Goal: Information Seeking & Learning: Learn about a topic

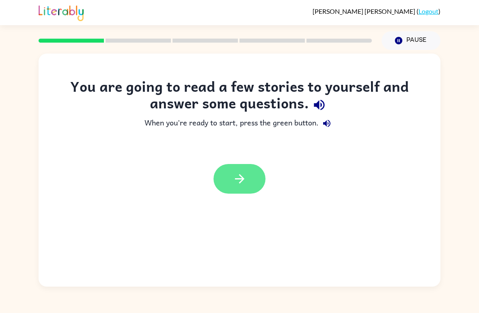
click at [244, 179] on icon "button" at bounding box center [239, 178] width 9 height 9
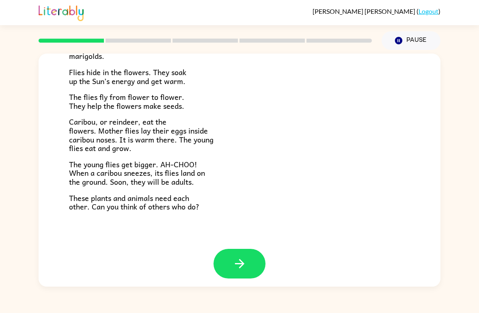
scroll to position [160, 0]
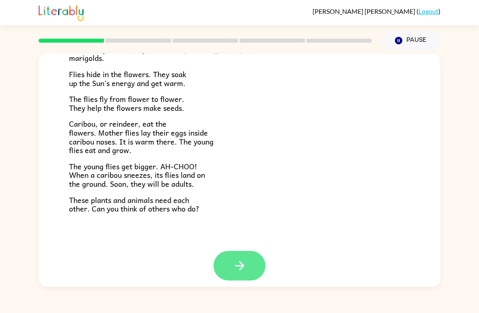
click at [235, 251] on button "button" at bounding box center [240, 266] width 52 height 30
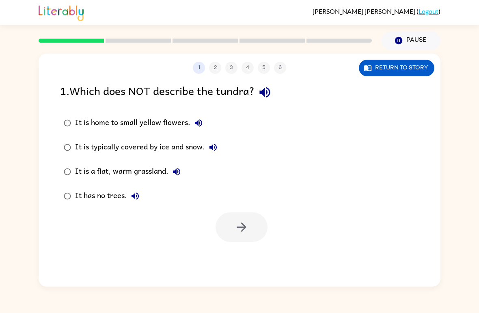
scroll to position [0, 0]
click at [410, 72] on button "Return to story" at bounding box center [396, 68] width 75 height 17
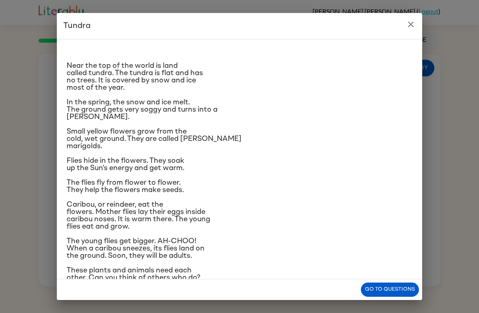
click at [410, 31] on button "close" at bounding box center [411, 24] width 16 height 16
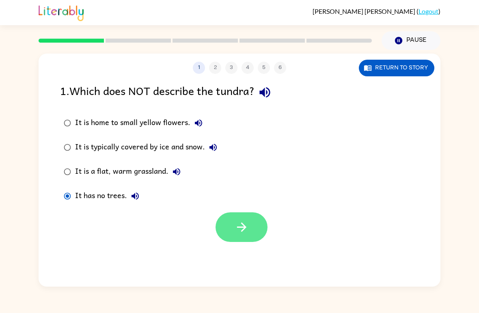
click at [250, 216] on button "button" at bounding box center [242, 227] width 52 height 30
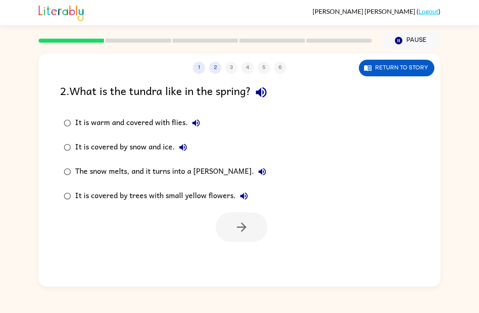
click at [118, 125] on div "It is warm and covered with flies." at bounding box center [139, 123] width 129 height 16
click at [246, 229] on icon "button" at bounding box center [242, 227] width 14 height 14
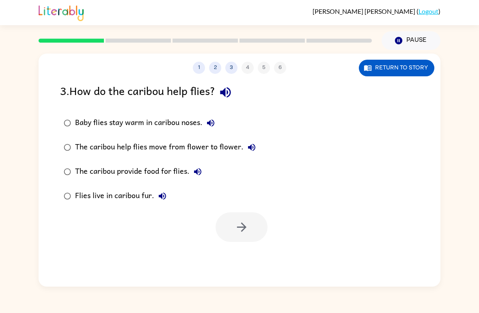
click at [103, 129] on div "Baby flies stay warm in caribou noses." at bounding box center [147, 123] width 144 height 16
click at [250, 231] on button "button" at bounding box center [242, 227] width 52 height 30
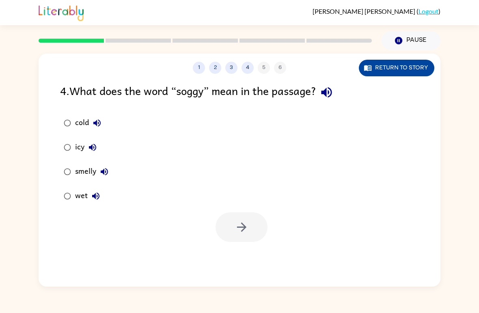
click at [416, 64] on button "Return to story" at bounding box center [396, 68] width 75 height 17
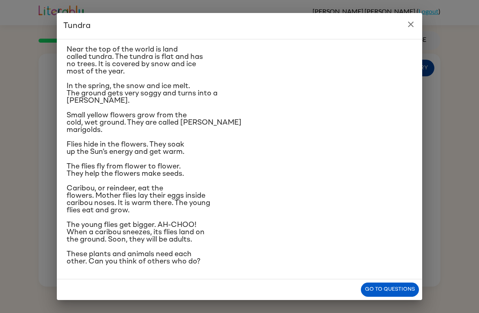
scroll to position [27, 0]
click at [412, 27] on icon "close" at bounding box center [411, 24] width 10 height 10
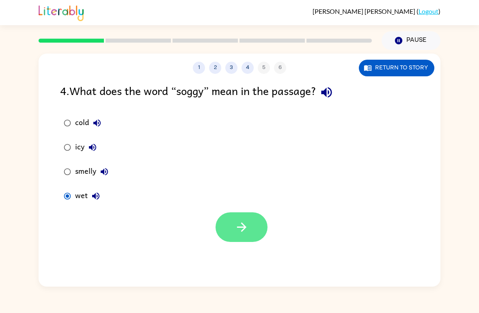
click at [229, 226] on button "button" at bounding box center [242, 227] width 52 height 30
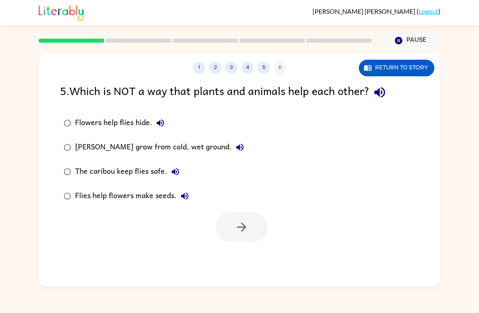
click at [209, 148] on div "[PERSON_NAME] grow from cold, wet ground." at bounding box center [161, 147] width 173 height 16
click at [162, 170] on div "The caribou keep flies safe." at bounding box center [129, 172] width 108 height 16
click at [156, 153] on div "[PERSON_NAME] grow from cold, wet ground." at bounding box center [161, 147] width 173 height 16
click at [235, 226] on icon "button" at bounding box center [242, 227] width 14 height 14
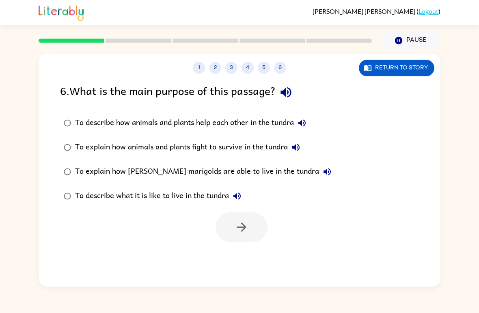
click at [93, 187] on label "To describe what it is like to live in the tundra" at bounding box center [198, 196] width 284 height 24
click at [95, 195] on div "To describe what it is like to live in the tundra" at bounding box center [160, 196] width 170 height 16
click at [236, 232] on icon "button" at bounding box center [242, 227] width 14 height 14
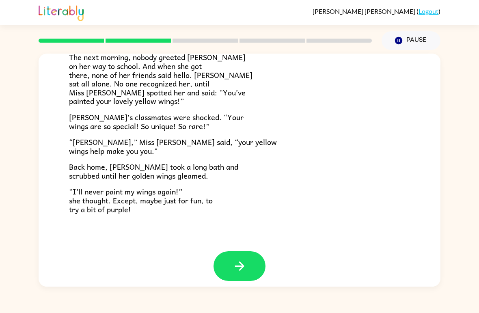
scroll to position [218, 0]
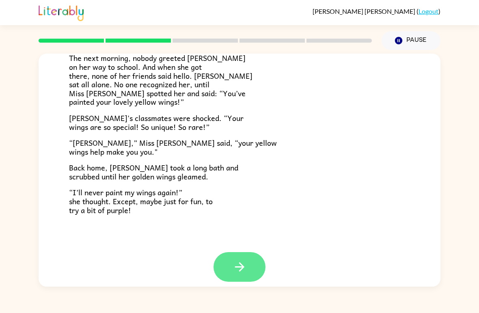
click at [241, 252] on button "button" at bounding box center [240, 267] width 52 height 30
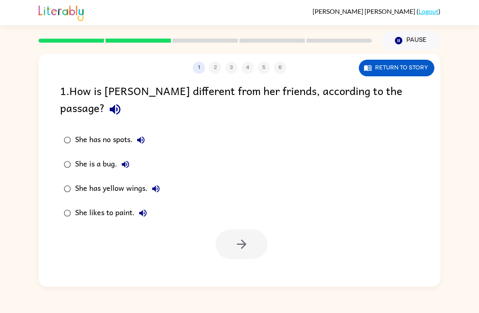
scroll to position [0, 0]
click at [233, 233] on button "button" at bounding box center [242, 244] width 52 height 30
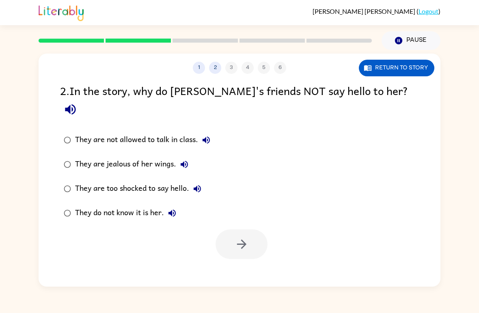
click at [124, 205] on div "They do not know it is her." at bounding box center [127, 213] width 105 height 16
click at [239, 237] on icon "button" at bounding box center [242, 244] width 14 height 14
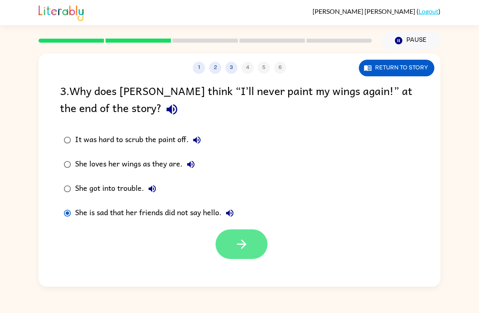
click at [235, 233] on button "button" at bounding box center [242, 244] width 52 height 30
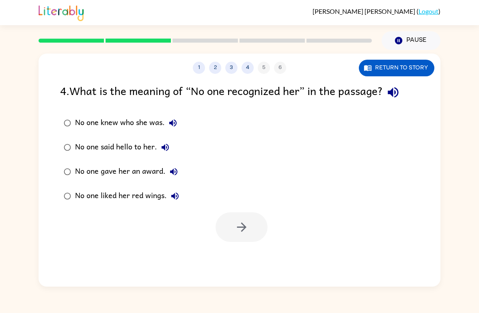
click at [72, 112] on label "No one knew who she was." at bounding box center [122, 123] width 132 height 24
click at [251, 213] on button "button" at bounding box center [242, 227] width 52 height 30
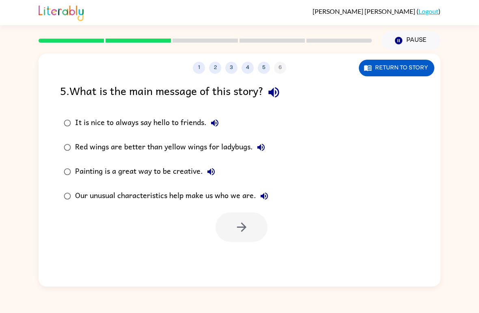
click at [250, 194] on div "Our unusual characteristics help make us who we are." at bounding box center [173, 196] width 197 height 16
click at [254, 219] on button "button" at bounding box center [242, 227] width 52 height 30
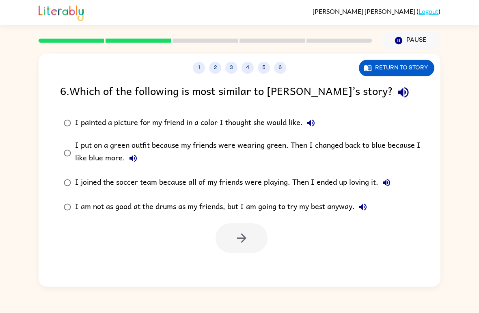
click at [53, 150] on div "6 . Which of the following is most similar to [PERSON_NAME]’s story? I painted …" at bounding box center [240, 167] width 402 height 171
click at [236, 242] on icon "button" at bounding box center [242, 238] width 14 height 14
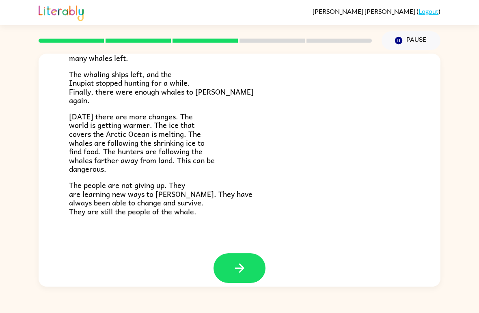
scroll to position [263, 0]
click at [231, 267] on button "button" at bounding box center [240, 269] width 52 height 30
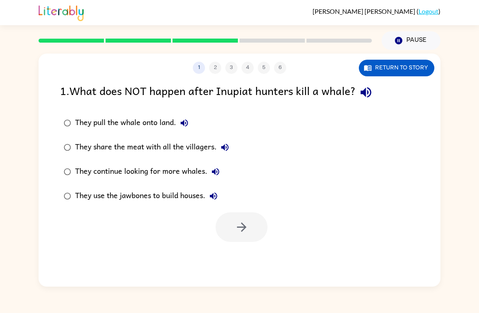
scroll to position [0, 0]
click at [282, 72] on div "1 2 3 4 5 6" at bounding box center [240, 68] width 402 height 12
click at [209, 75] on div "1 2 3 4 5 6 Return to story 1 . What does NOT happen after Inupiat hunters kill…" at bounding box center [240, 170] width 402 height 233
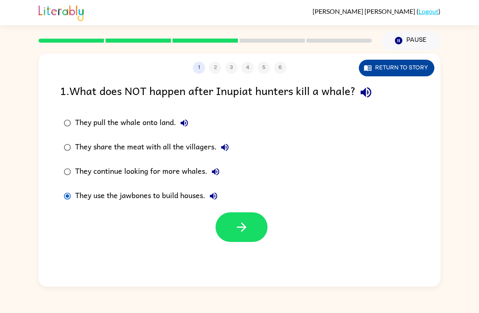
click at [429, 70] on button "Return to story" at bounding box center [396, 68] width 75 height 17
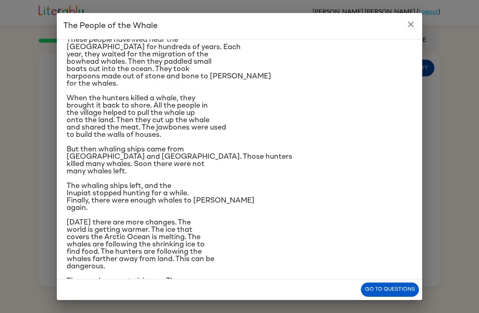
scroll to position [68, 0]
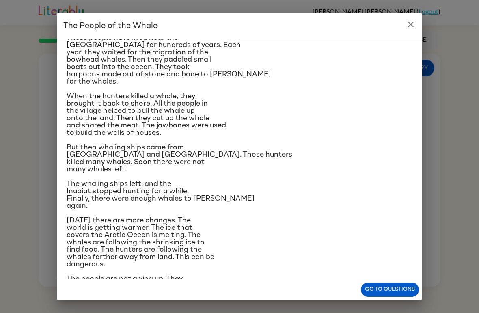
click at [408, 21] on icon "close" at bounding box center [411, 24] width 10 height 10
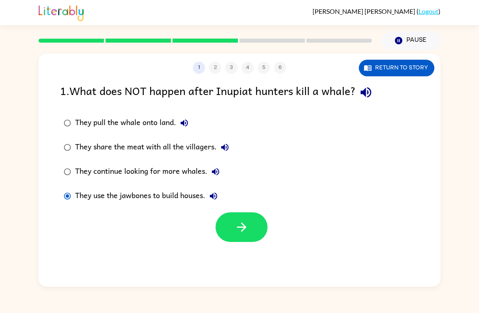
click at [168, 175] on div "They continue looking for more whales." at bounding box center [149, 172] width 149 height 16
click at [212, 146] on div "They share the meat with all the villagers." at bounding box center [154, 147] width 158 height 16
click at [244, 231] on icon "button" at bounding box center [242, 227] width 14 height 14
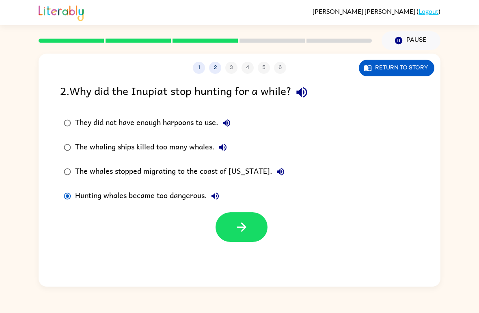
click at [233, 205] on label "Hunting whales became too dangerous." at bounding box center [174, 196] width 237 height 24
click at [237, 224] on icon "button" at bounding box center [242, 227] width 14 height 14
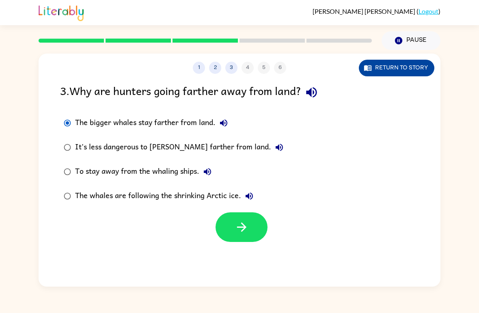
click at [412, 60] on button "Return to story" at bounding box center [396, 68] width 75 height 17
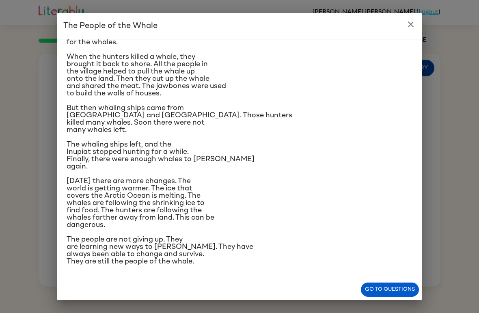
scroll to position [194, 0]
click at [417, 28] on button "close" at bounding box center [411, 24] width 16 height 16
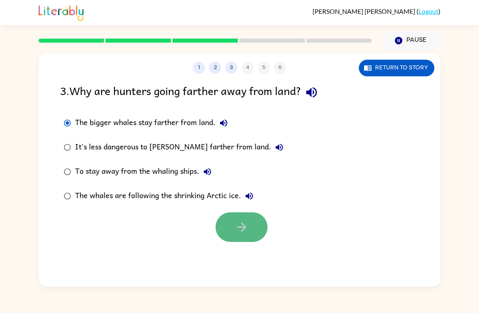
click at [255, 221] on button "button" at bounding box center [242, 227] width 52 height 30
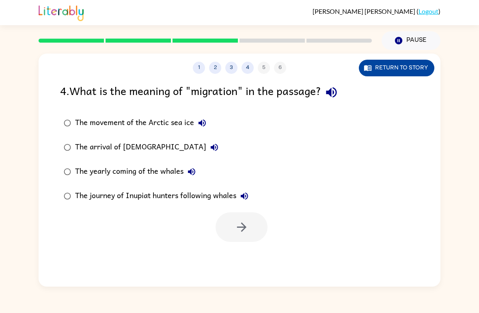
click at [408, 67] on button "Return to story" at bounding box center [396, 68] width 75 height 17
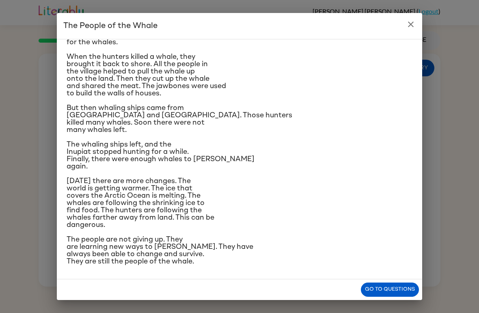
click at [388, 186] on p "[DATE] there are more changes. The world is getting warmer. The ice that covers…" at bounding box center [240, 202] width 346 height 51
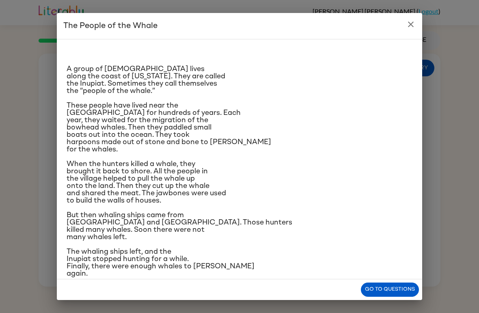
scroll to position [0, 0]
click at [408, 24] on icon "close" at bounding box center [411, 24] width 10 height 10
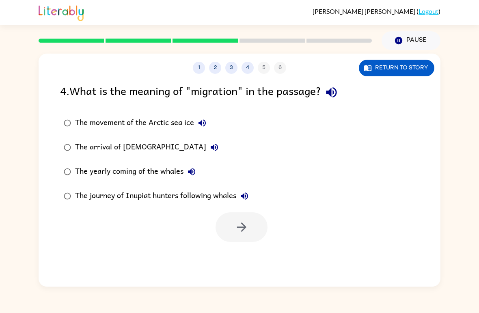
click at [191, 123] on div "The movement of the Arctic sea ice" at bounding box center [142, 123] width 135 height 16
click at [248, 229] on icon "button" at bounding box center [242, 227] width 14 height 14
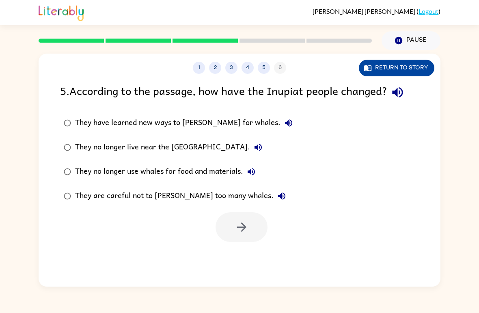
click at [414, 66] on button "Return to story" at bounding box center [396, 68] width 75 height 17
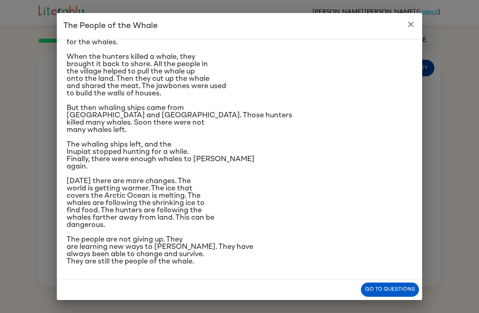
scroll to position [194, 0]
click at [413, 20] on icon "close" at bounding box center [411, 24] width 10 height 10
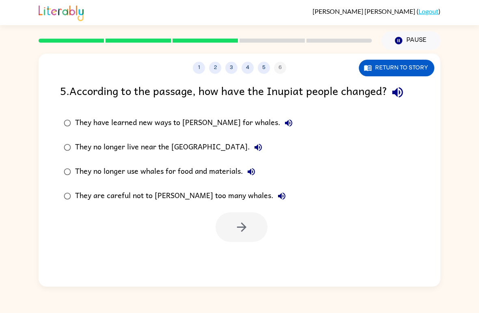
click at [59, 182] on label "They no longer use whales for food and materials." at bounding box center [178, 172] width 245 height 24
click at [58, 181] on label "They no longer use whales for food and materials." at bounding box center [178, 172] width 245 height 24
click at [63, 187] on label "They are careful not to [PERSON_NAME] too many whales." at bounding box center [178, 196] width 245 height 24
click at [252, 228] on button "button" at bounding box center [242, 227] width 52 height 30
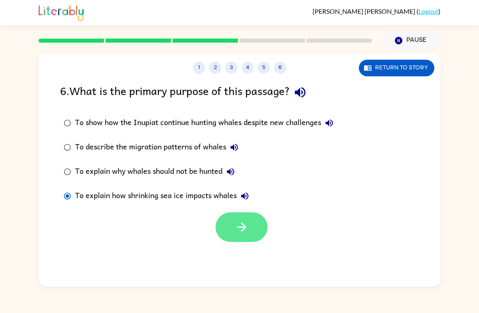
click at [249, 233] on button "button" at bounding box center [242, 227] width 52 height 30
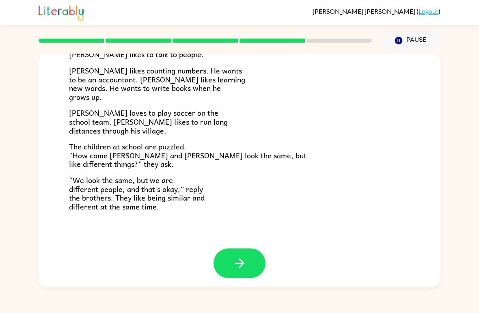
scroll to position [168, 0]
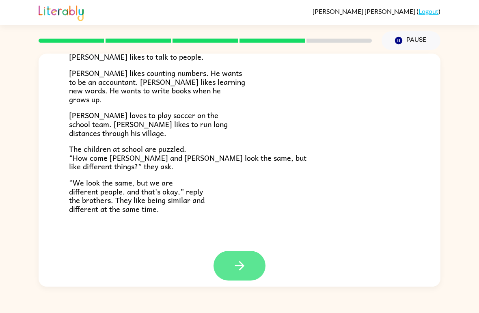
click at [251, 254] on button "button" at bounding box center [240, 266] width 52 height 30
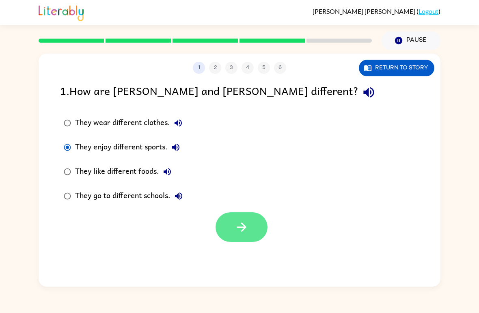
click at [231, 225] on button "button" at bounding box center [242, 227] width 52 height 30
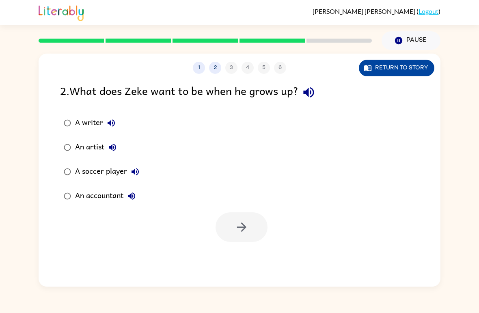
click at [403, 69] on button "Return to story" at bounding box center [396, 68] width 75 height 17
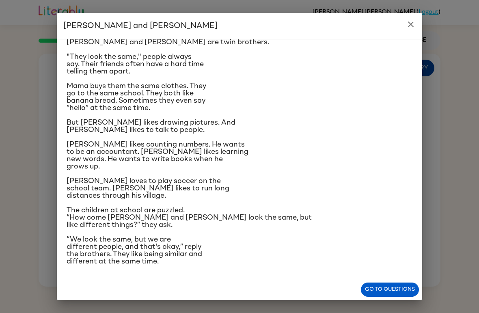
scroll to position [85, 0]
click at [416, 18] on button "close" at bounding box center [411, 24] width 16 height 16
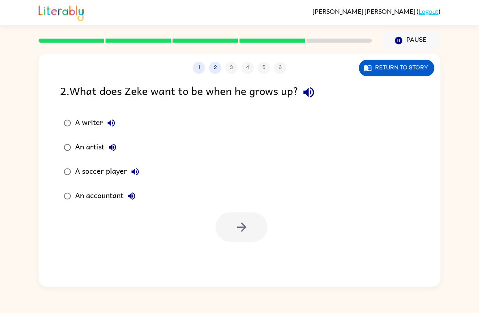
click at [96, 124] on div "A writer" at bounding box center [97, 123] width 44 height 16
click at [250, 230] on button "button" at bounding box center [242, 227] width 52 height 30
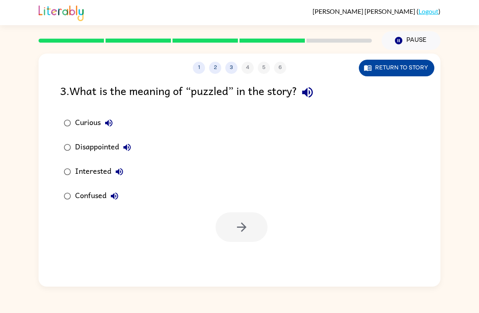
click at [419, 63] on button "Return to story" at bounding box center [396, 68] width 75 height 17
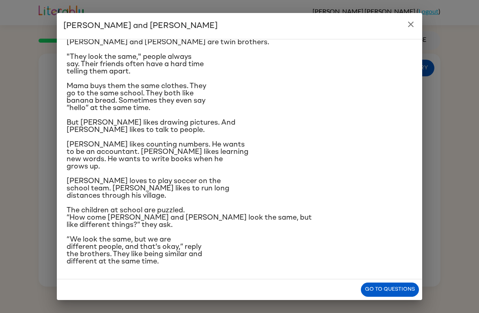
click at [414, 21] on icon "close" at bounding box center [411, 24] width 10 height 10
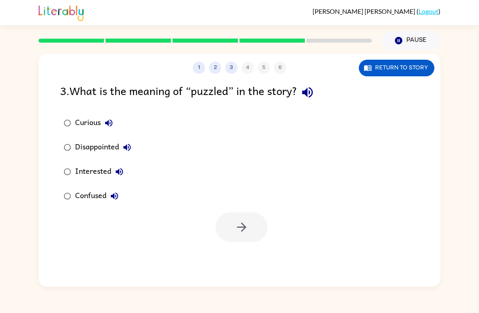
click at [106, 186] on label "Confused" at bounding box center [98, 196] width 84 height 24
click at [257, 226] on button "button" at bounding box center [242, 227] width 52 height 30
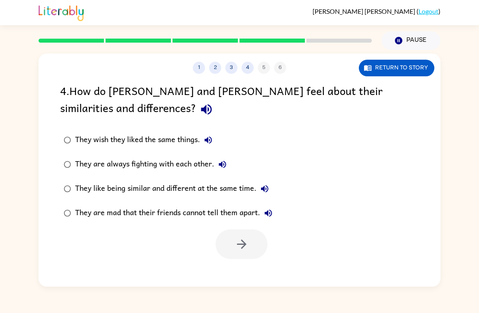
click at [257, 179] on label "They like being similar and different at the same time." at bounding box center [168, 189] width 225 height 24
click at [249, 243] on button "button" at bounding box center [242, 244] width 52 height 30
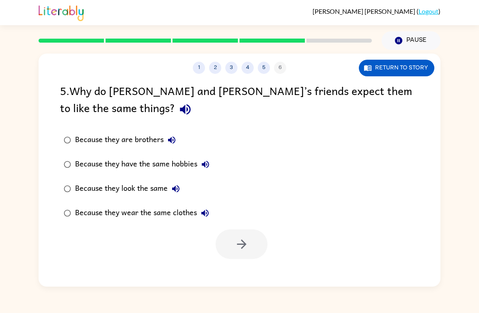
click at [143, 188] on div "Because they look the same" at bounding box center [129, 189] width 109 height 16
click at [255, 240] on button "button" at bounding box center [242, 244] width 52 height 30
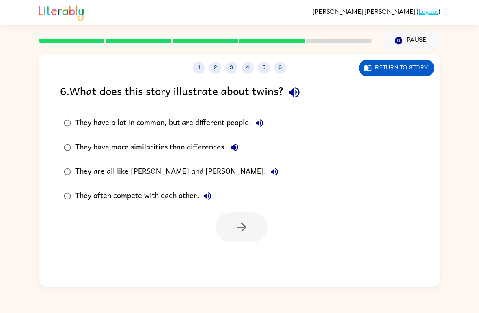
click at [191, 115] on label "They have a lot in common, but are different people." at bounding box center [171, 123] width 231 height 24
click at [248, 225] on icon "button" at bounding box center [242, 227] width 14 height 14
